Goal: Task Accomplishment & Management: Use online tool/utility

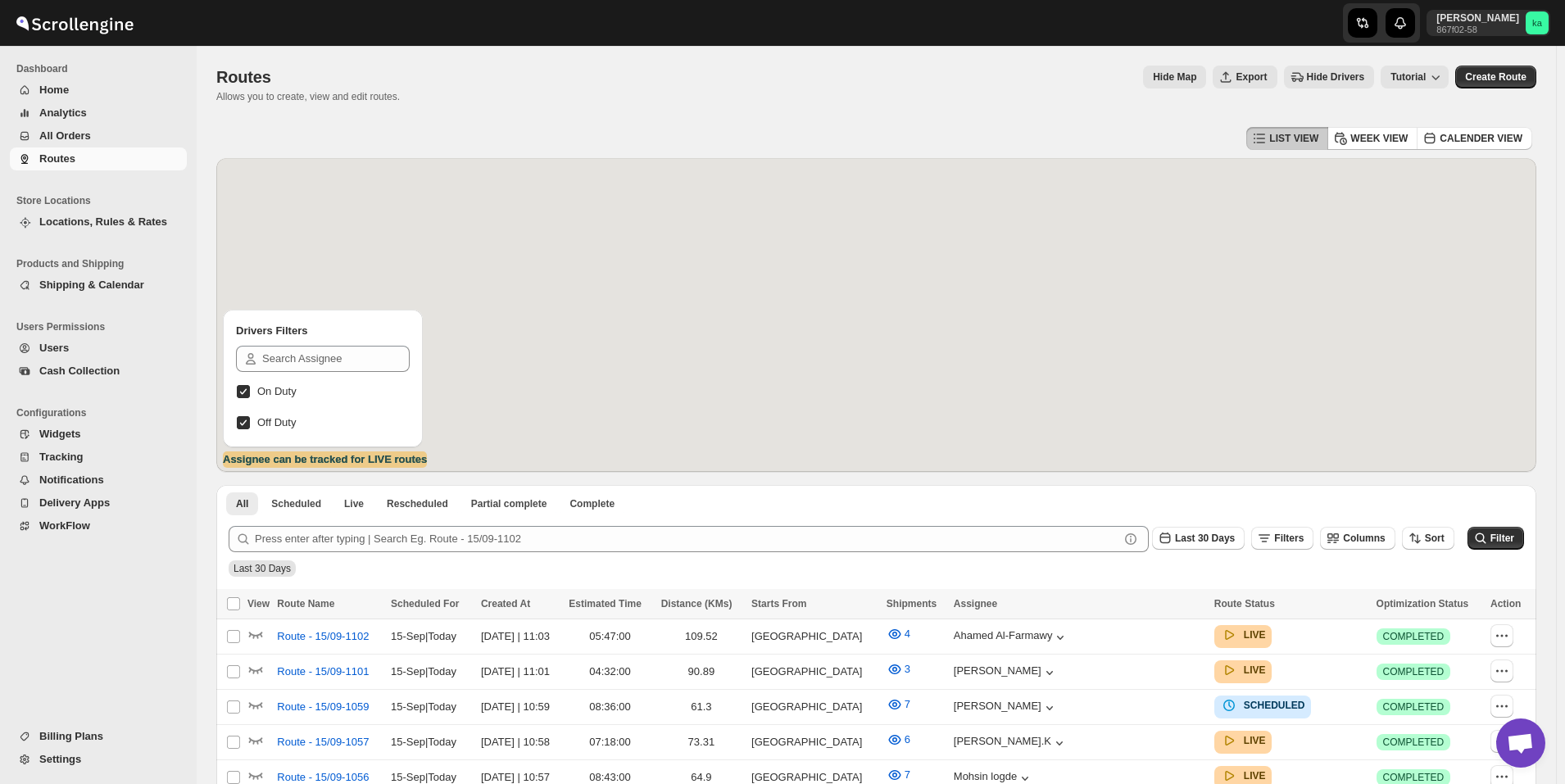
click at [84, 139] on span "All Orders" at bounding box center [65, 135] width 51 height 13
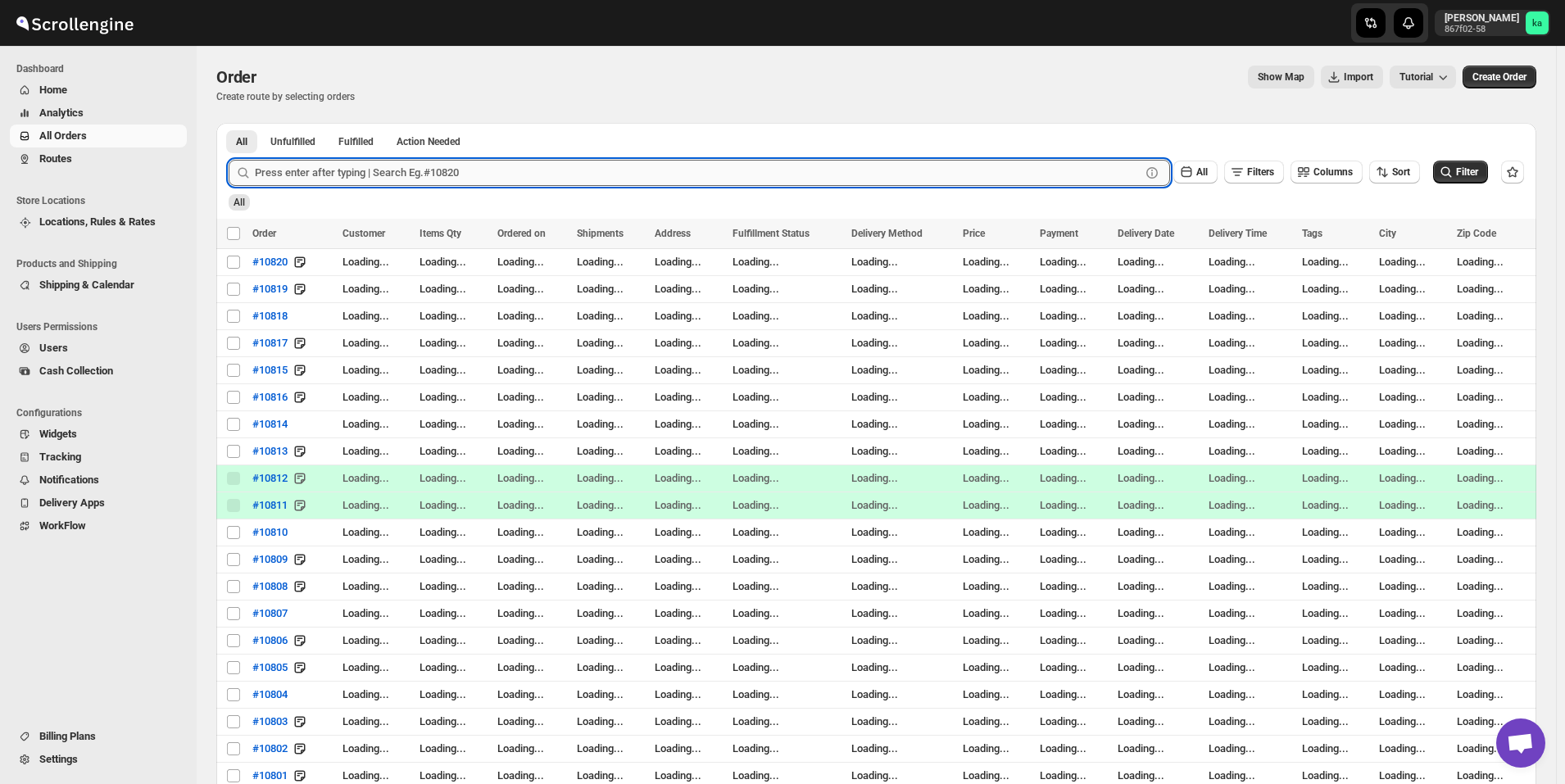
click at [381, 183] on input "text" at bounding box center [697, 172] width 885 height 26
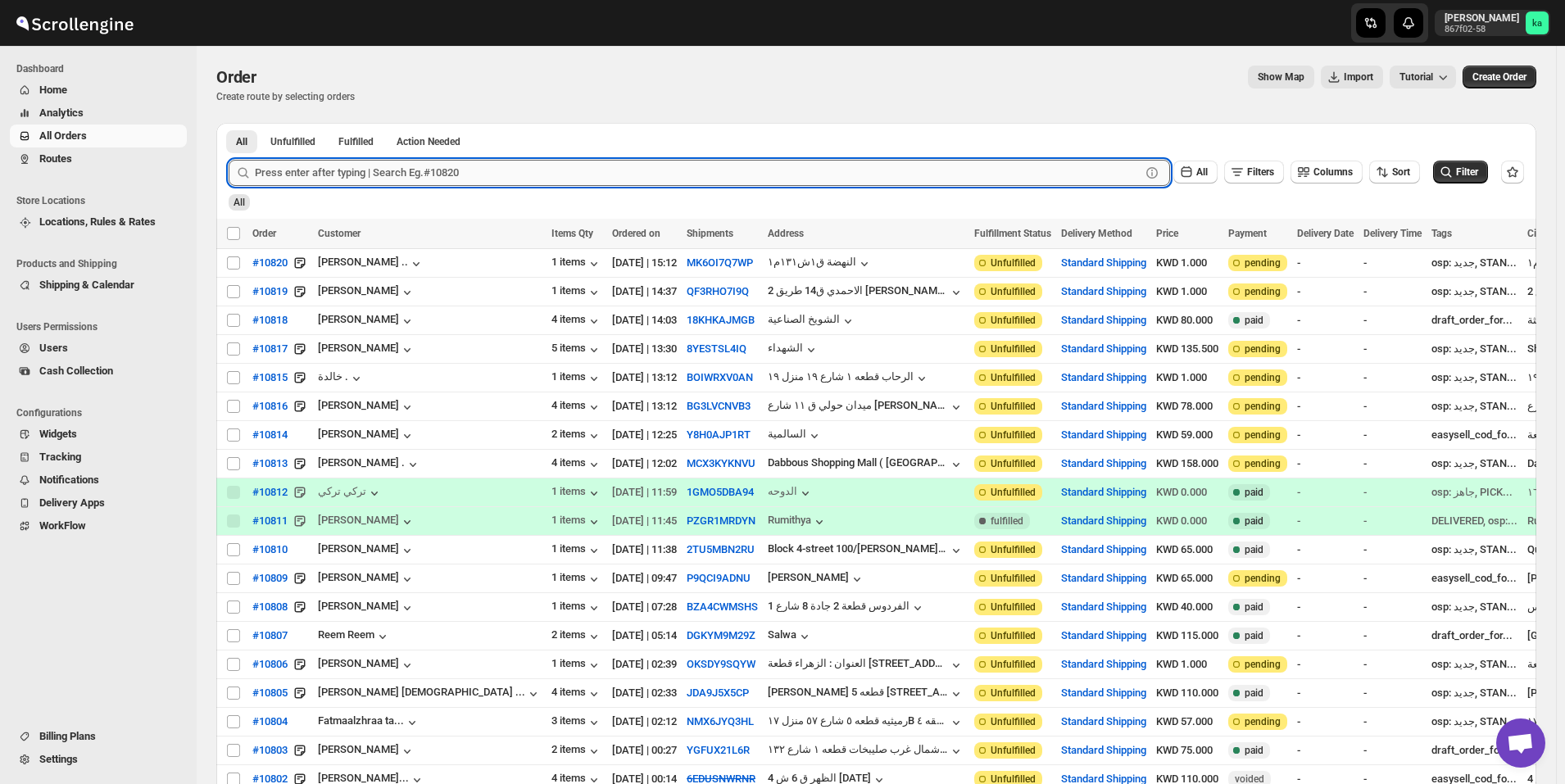
paste input "10599"
type input "10599"
click at [229, 123] on button "Submit" at bounding box center [252, 132] width 46 height 17
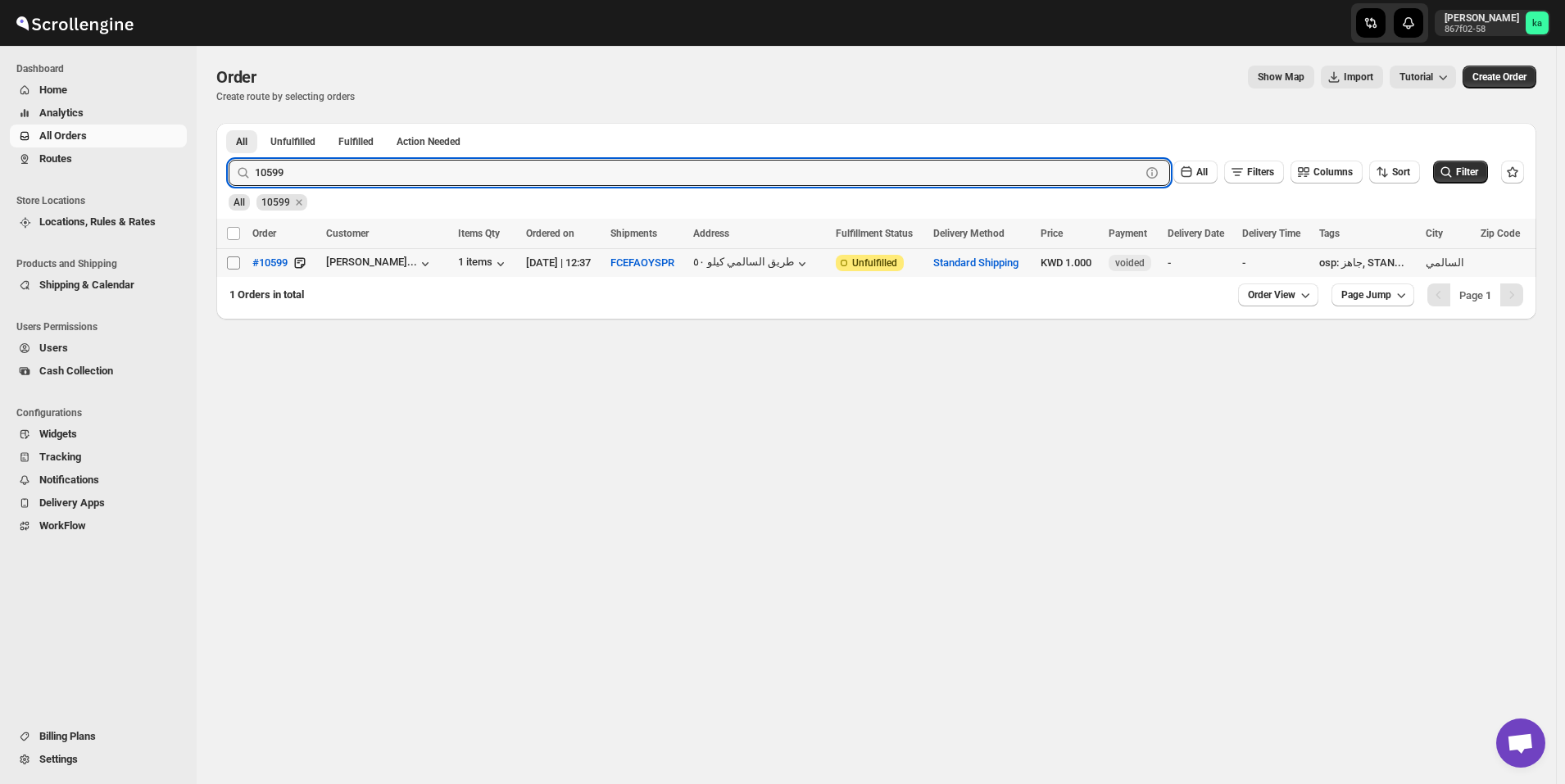
click at [230, 265] on input "Select order" at bounding box center [234, 263] width 14 height 14
checkbox input "true"
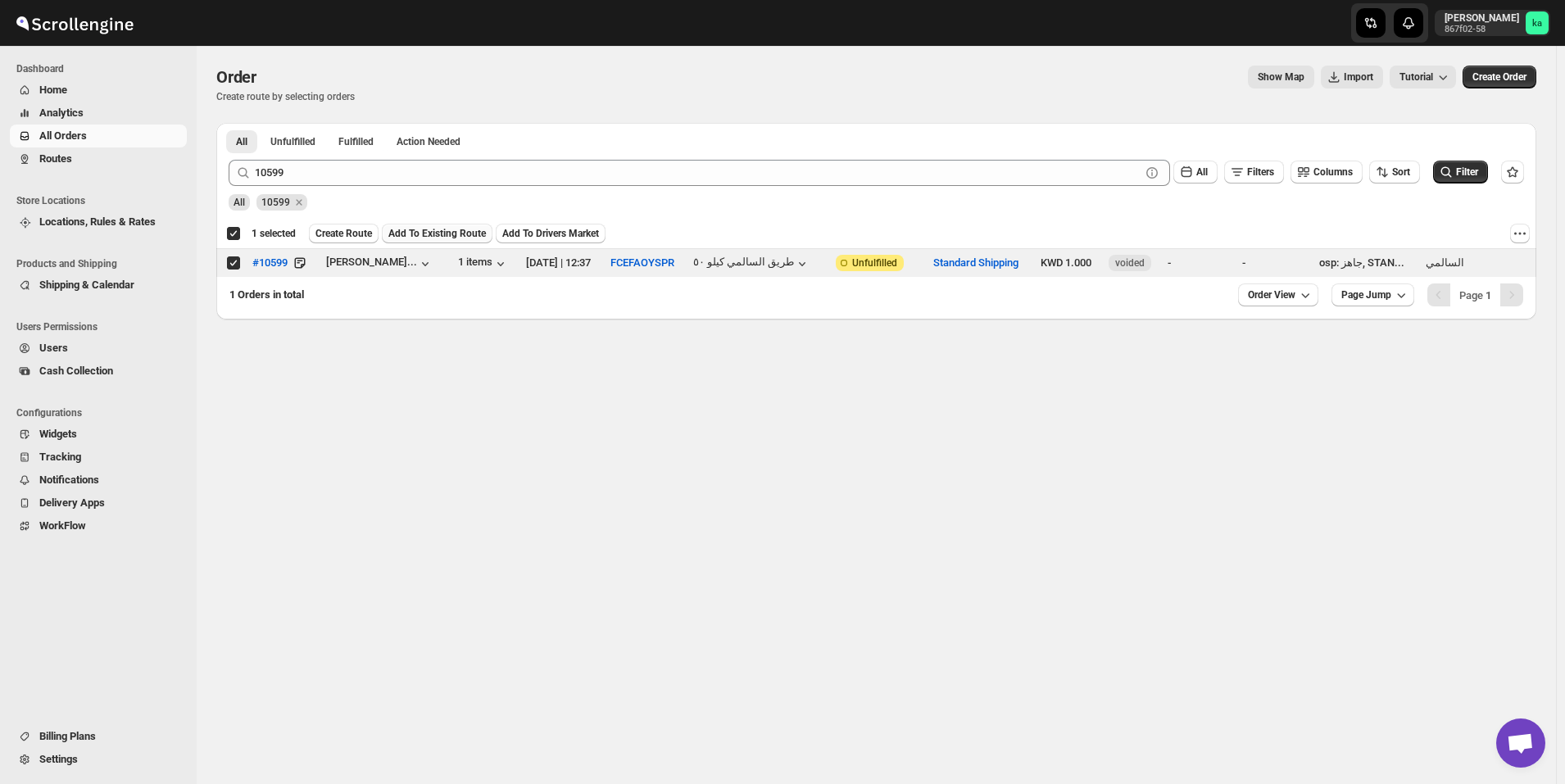
click at [444, 235] on span "Add To Existing Route" at bounding box center [437, 234] width 98 height 14
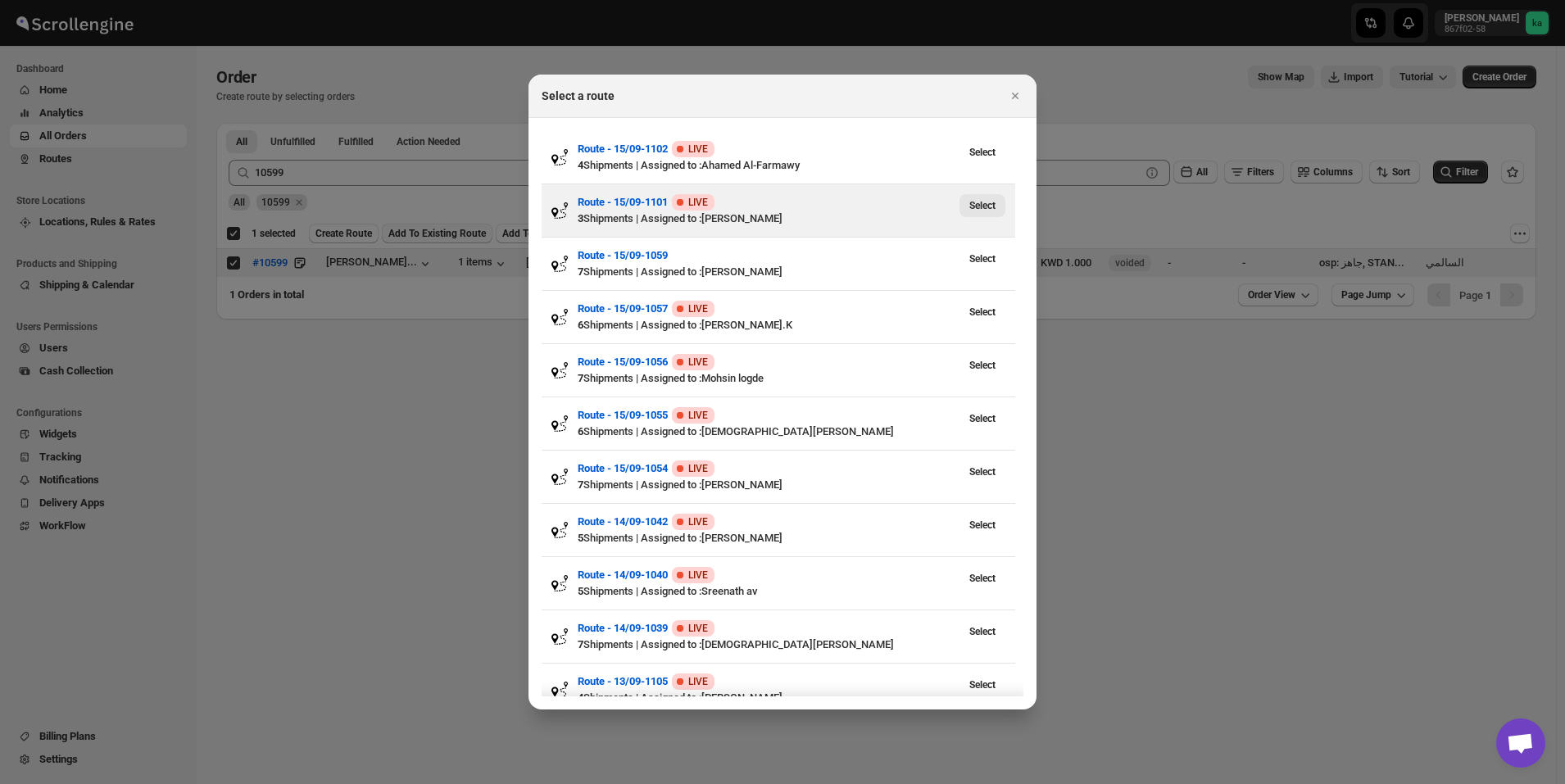
click at [980, 209] on span "Select" at bounding box center [982, 206] width 26 height 14
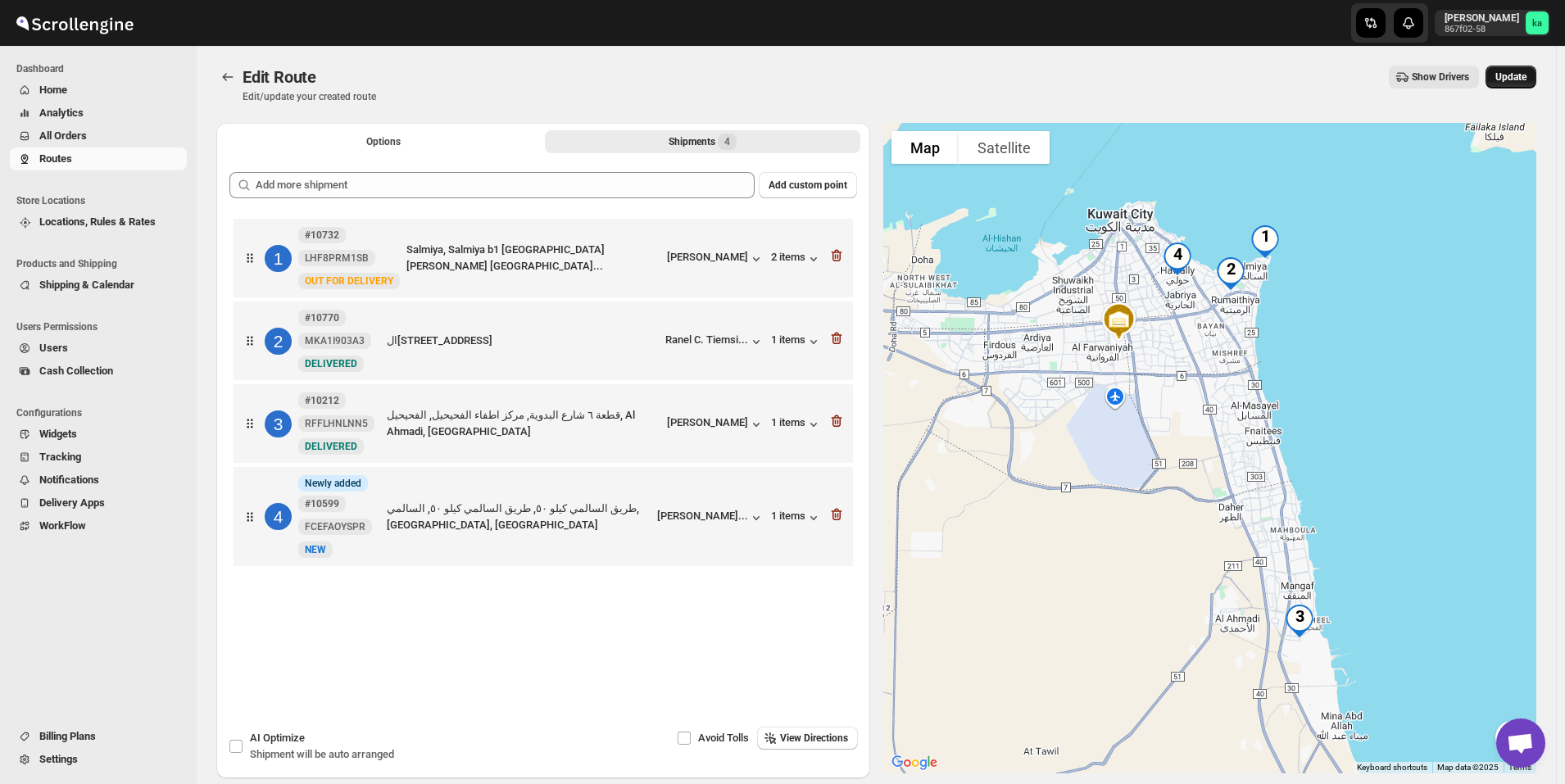
click at [1509, 78] on span "Update" at bounding box center [1510, 77] width 31 height 14
